Goal: Find specific page/section: Find specific page/section

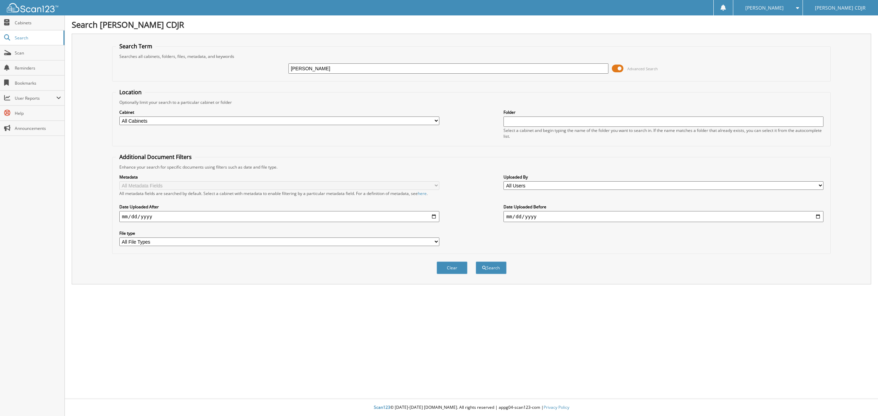
type input "[PERSON_NAME]"
click at [475, 262] on button "Search" at bounding box center [490, 268] width 31 height 13
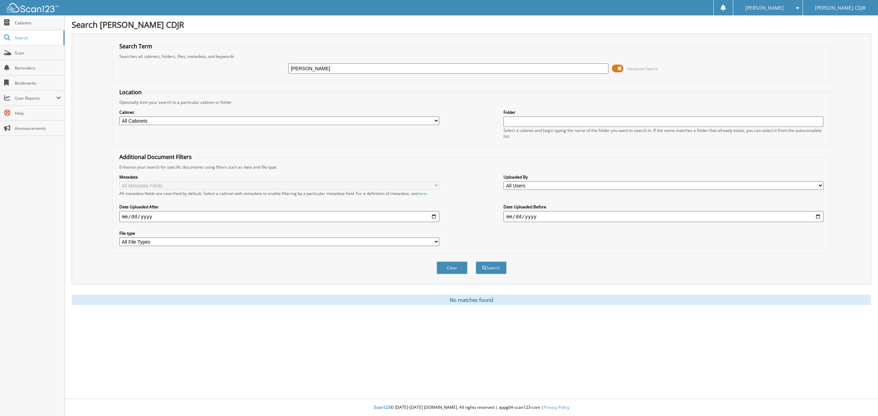
drag, startPoint x: 305, startPoint y: 69, endPoint x: 301, endPoint y: 69, distance: 4.5
click at [301, 69] on input "[PERSON_NAME]" at bounding box center [448, 68] width 320 height 10
type input "[PERSON_NAME]"
click at [475, 262] on button "Search" at bounding box center [490, 268] width 31 height 13
click at [29, 106] on span "User Reports" at bounding box center [32, 98] width 64 height 15
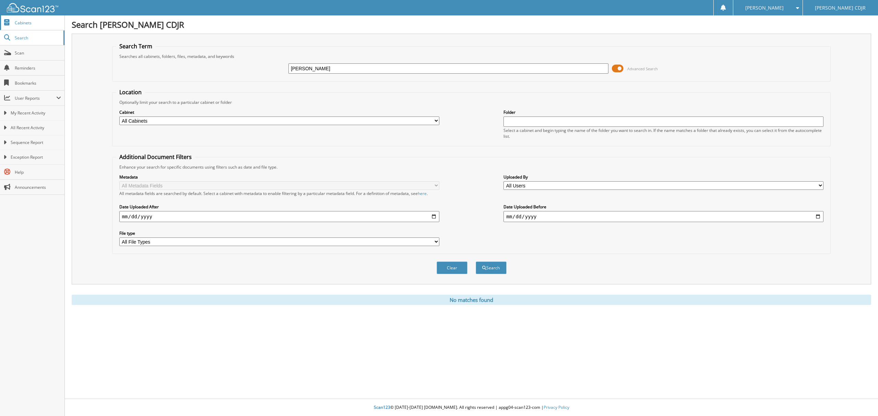
click at [20, 23] on span "Cabinets" at bounding box center [38, 23] width 46 height 6
